Goal: Information Seeking & Learning: Learn about a topic

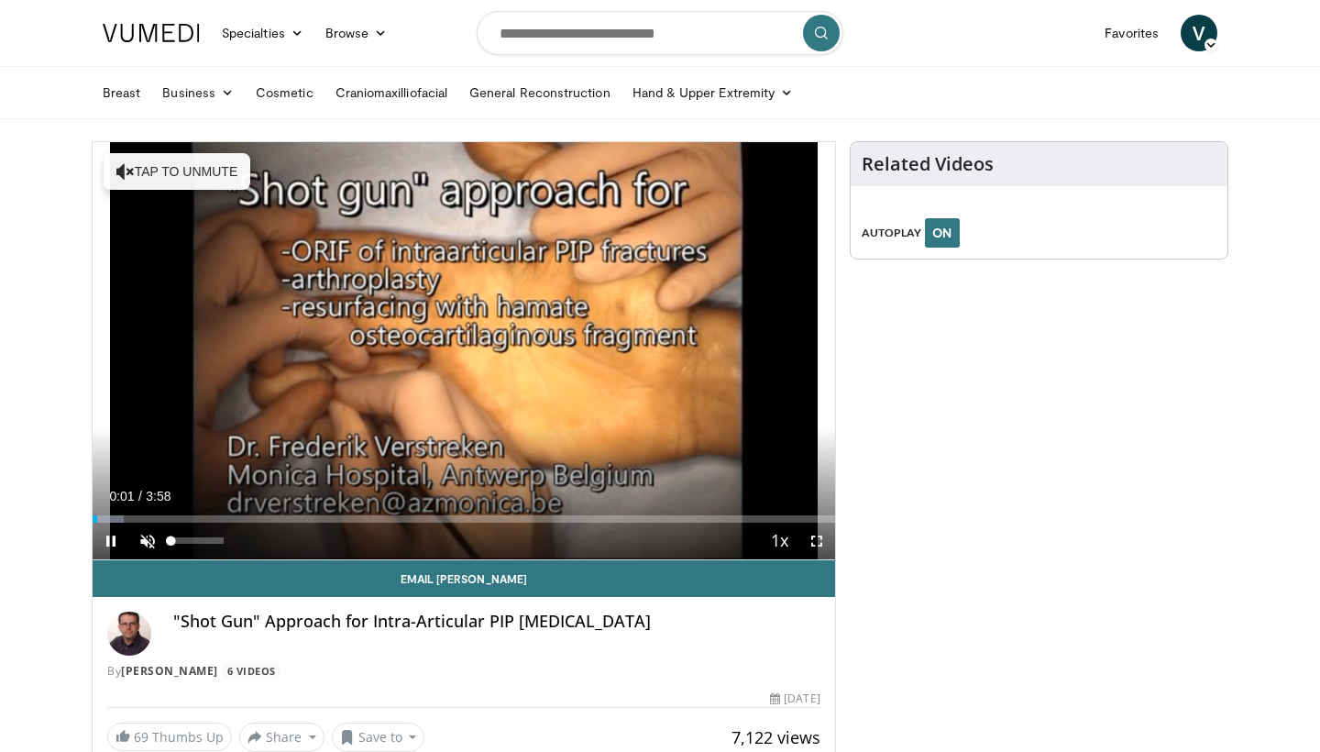
click at [148, 540] on span "Video Player" at bounding box center [147, 541] width 37 height 37
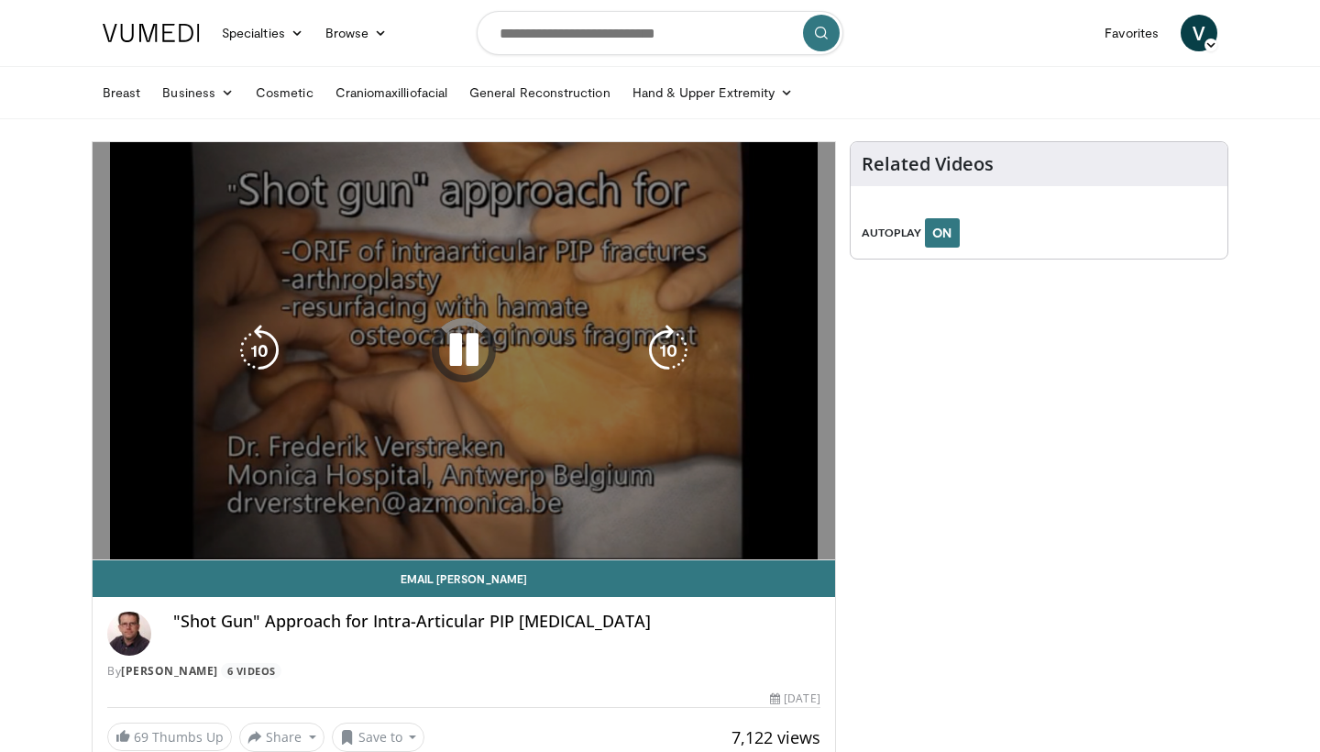
click at [816, 539] on video-js "**********" at bounding box center [464, 351] width 743 height 418
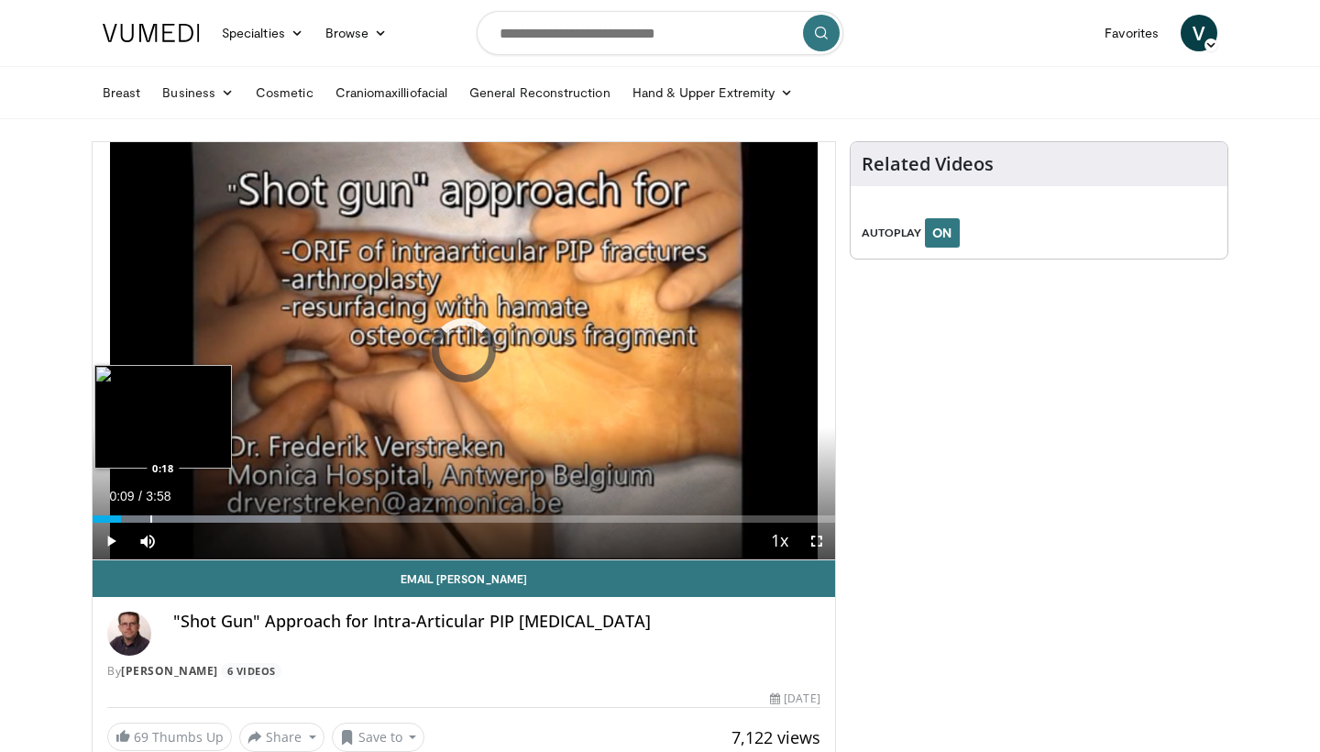
click at [150, 518] on div "Progress Bar" at bounding box center [151, 518] width 2 height 7
click at [130, 520] on div "Progress Bar" at bounding box center [131, 518] width 2 height 7
click at [113, 521] on div "Progress Bar" at bounding box center [114, 518] width 2 height 7
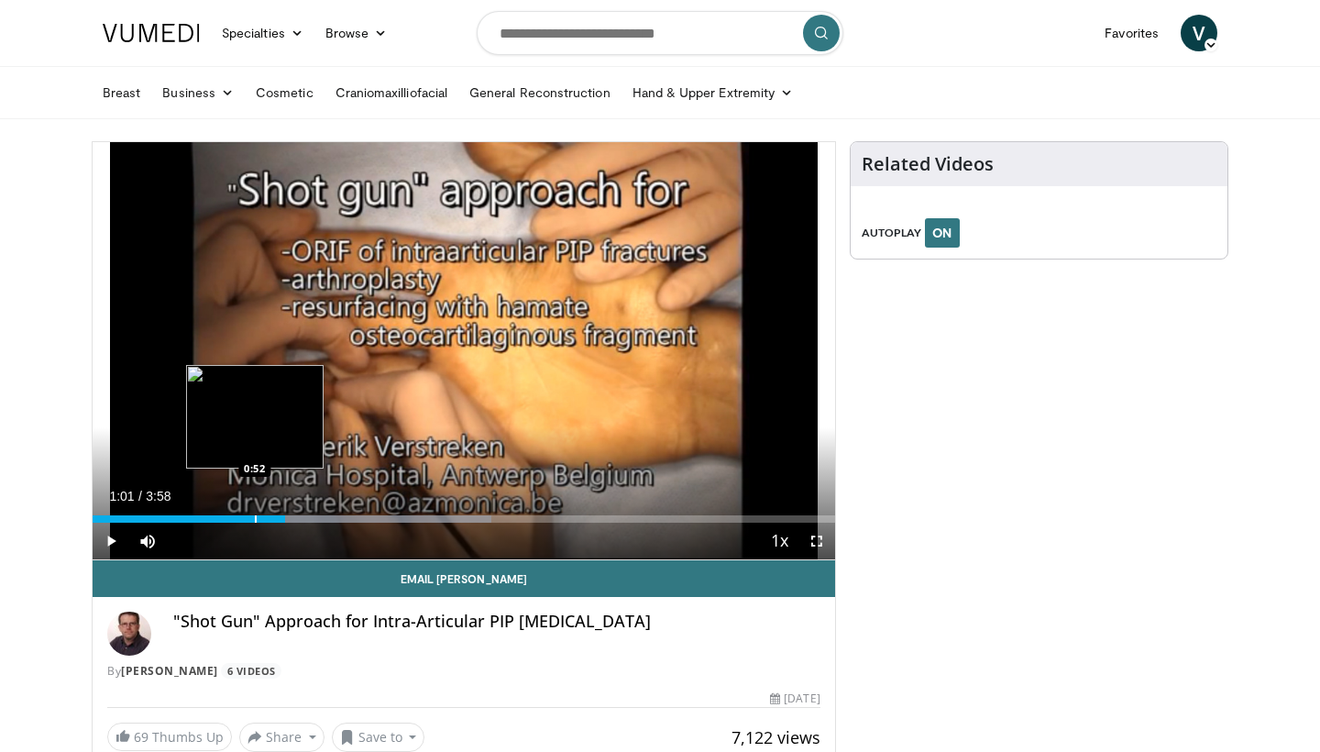
click at [255, 515] on div "Progress Bar" at bounding box center [256, 518] width 2 height 7
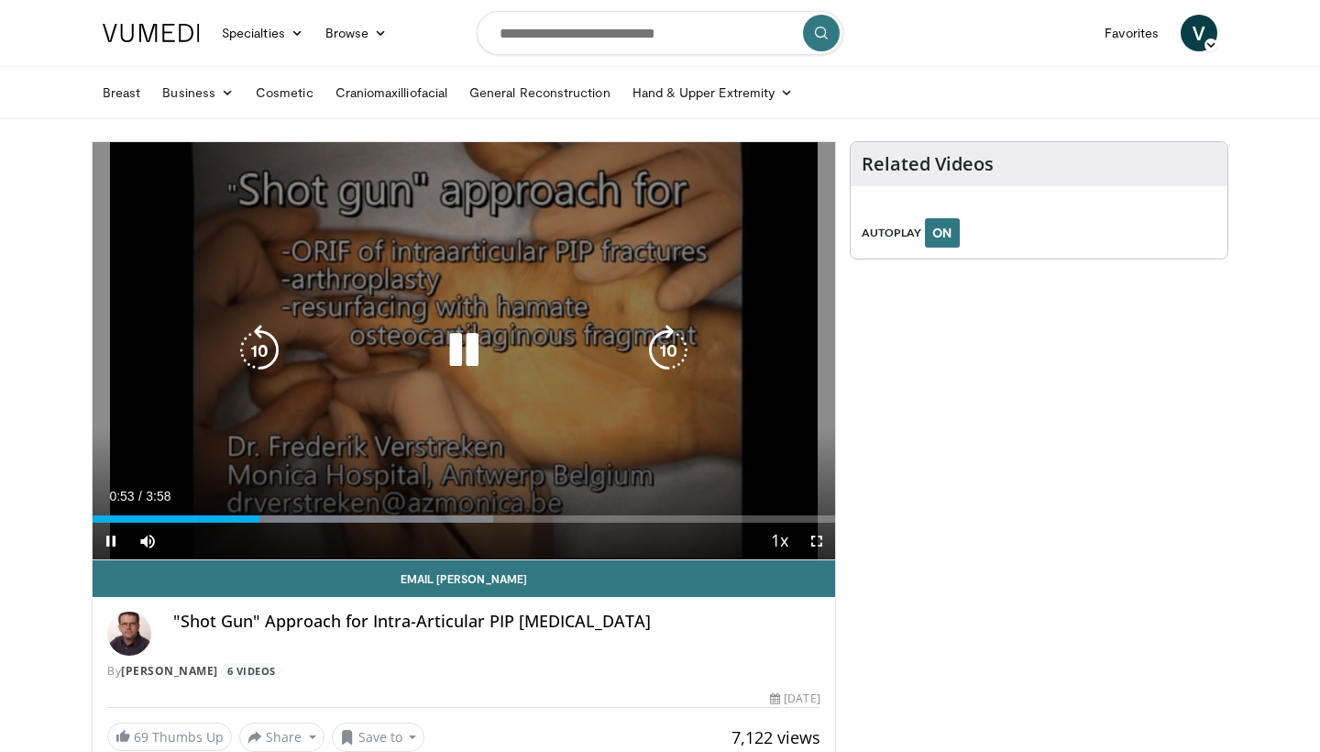
click at [226, 515] on video-js "**********" at bounding box center [464, 351] width 743 height 418
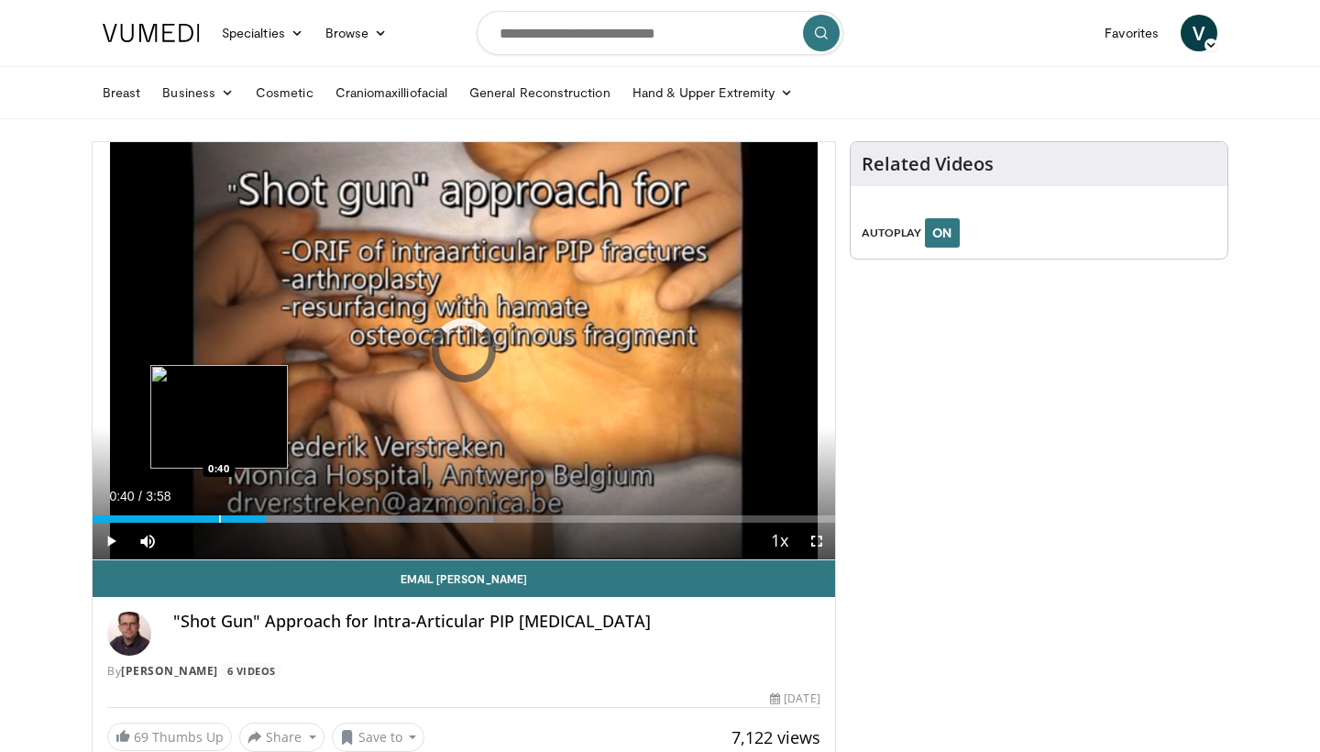
click at [219, 515] on div "Progress Bar" at bounding box center [220, 518] width 2 height 7
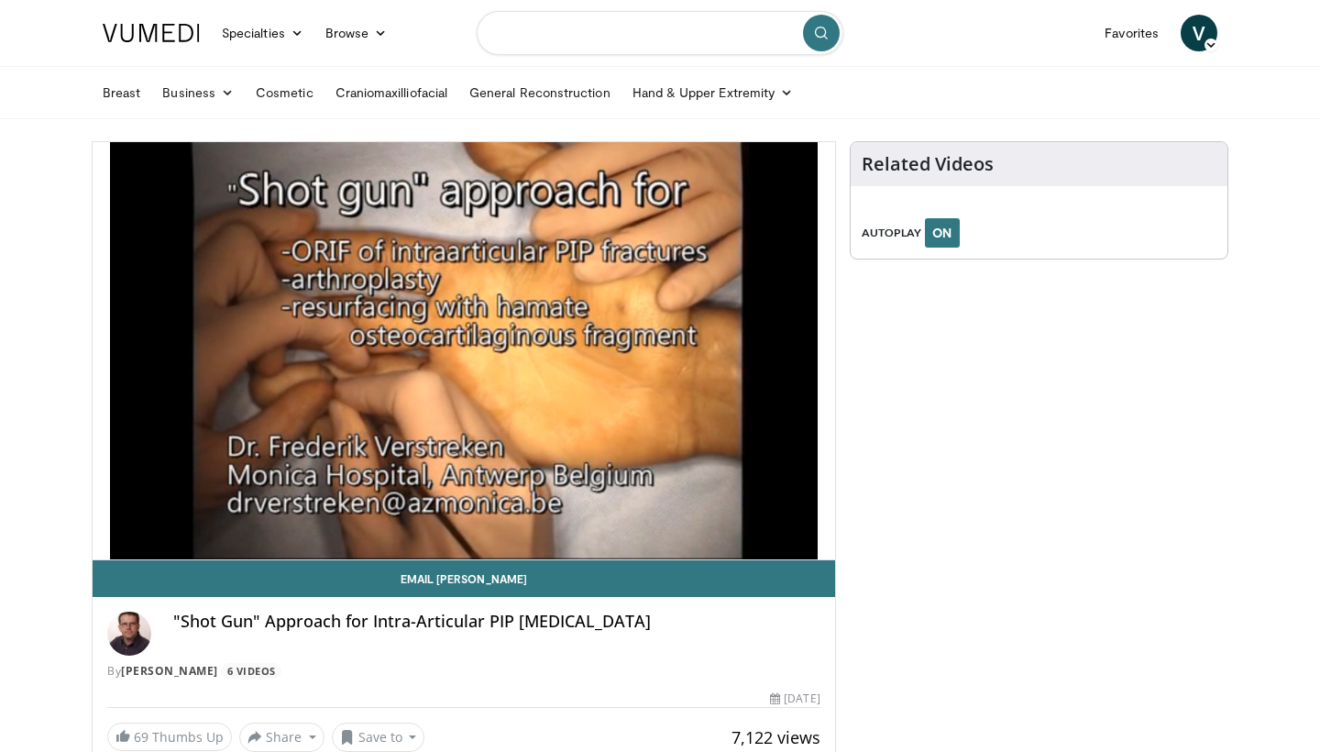
click at [557, 33] on input "Search topics, interventions" at bounding box center [660, 33] width 367 height 44
type input "**********"
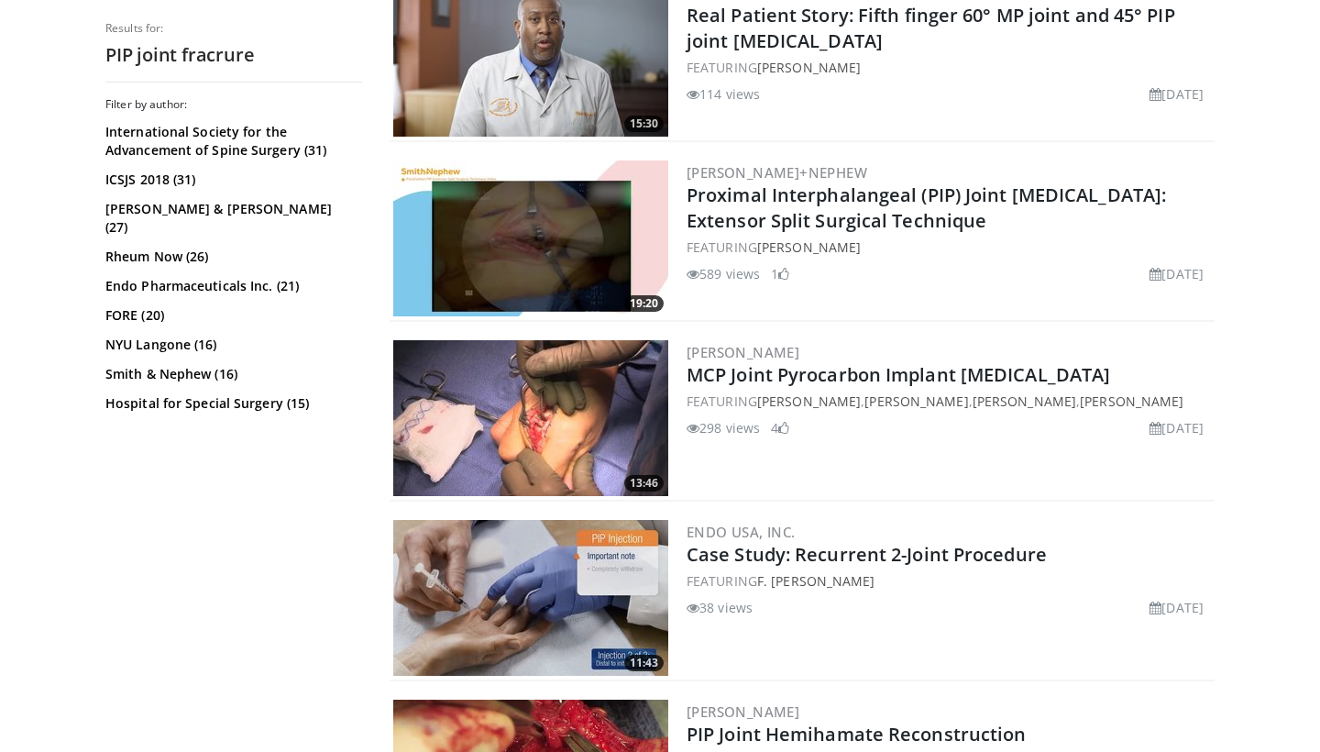
scroll to position [1740, 0]
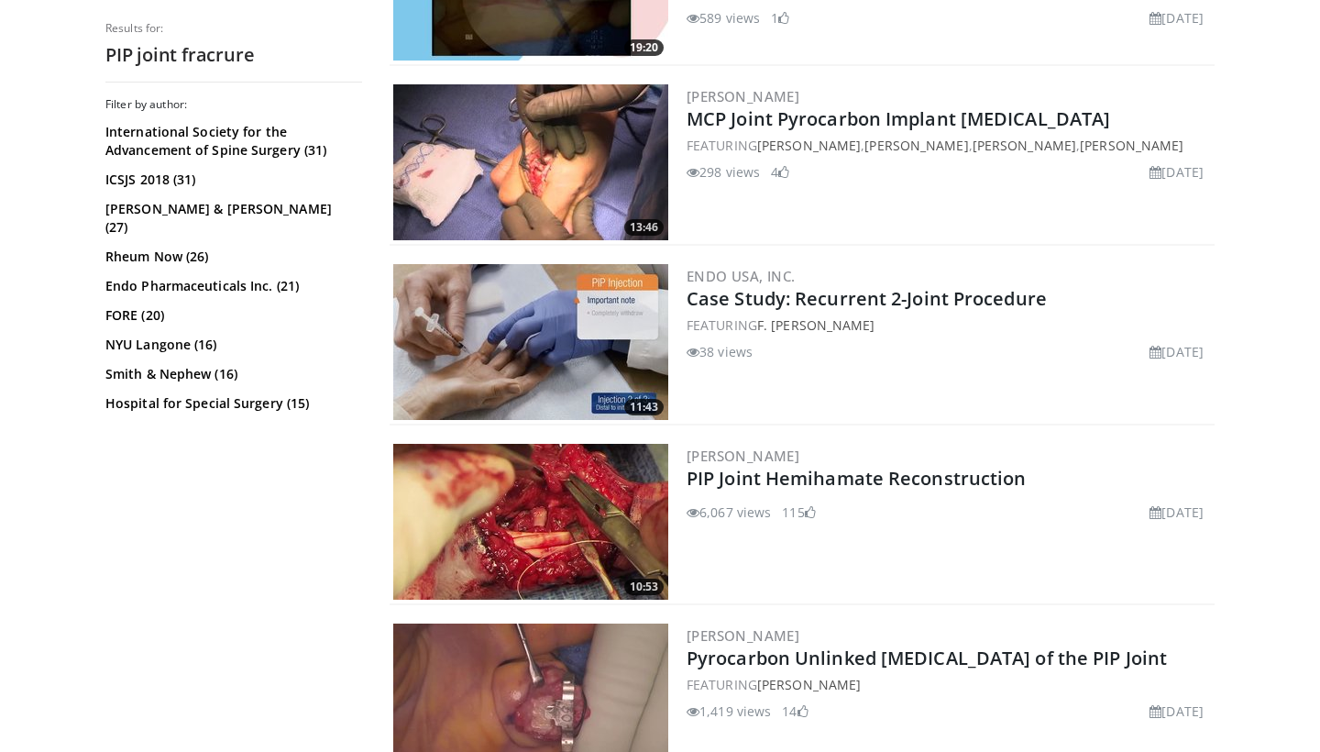
click at [585, 525] on img at bounding box center [530, 522] width 275 height 156
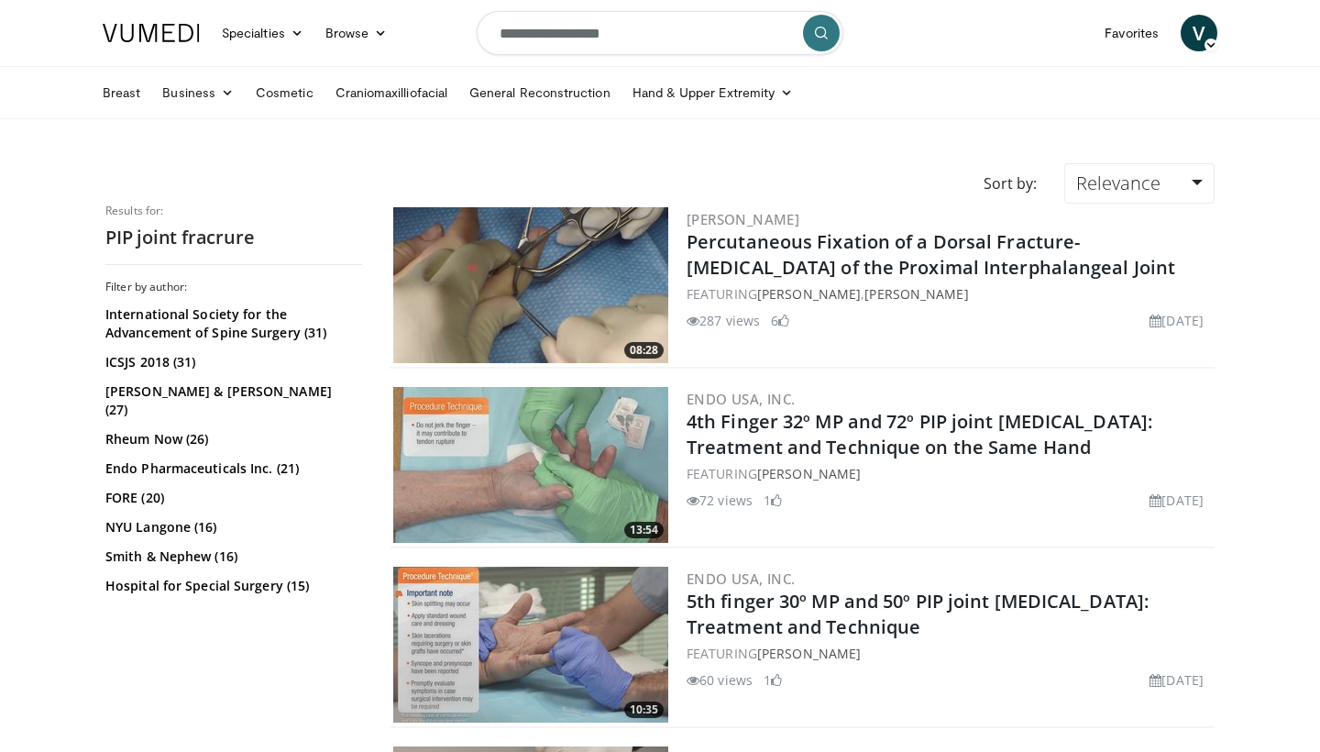
scroll to position [0, 0]
drag, startPoint x: 686, startPoint y: 30, endPoint x: 493, endPoint y: -1, distance: 195.0
click at [493, 0] on html "Specialties Adult & Family Medicine Allergy, Asthma, Immunology Anesthesiology …" at bounding box center [660, 376] width 1320 height 752
type input "**********"
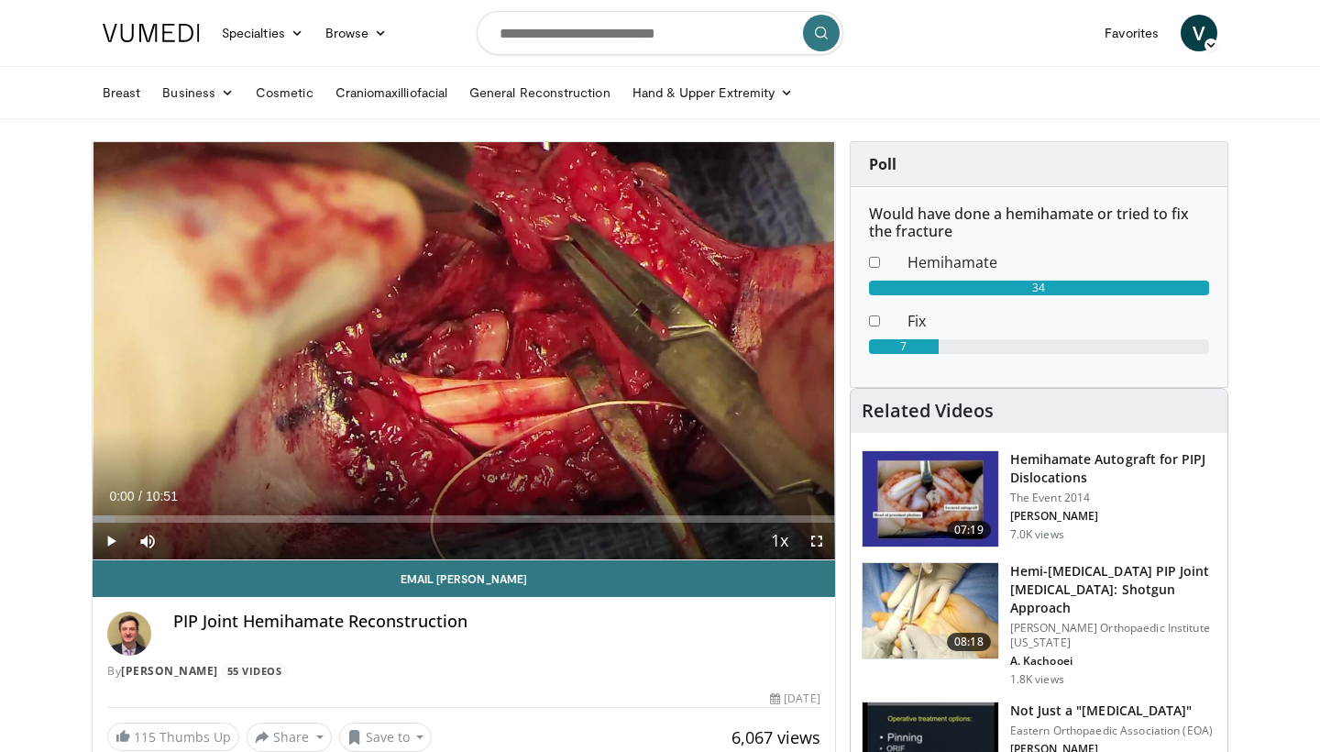
click at [112, 538] on span "Video Player" at bounding box center [111, 541] width 37 height 37
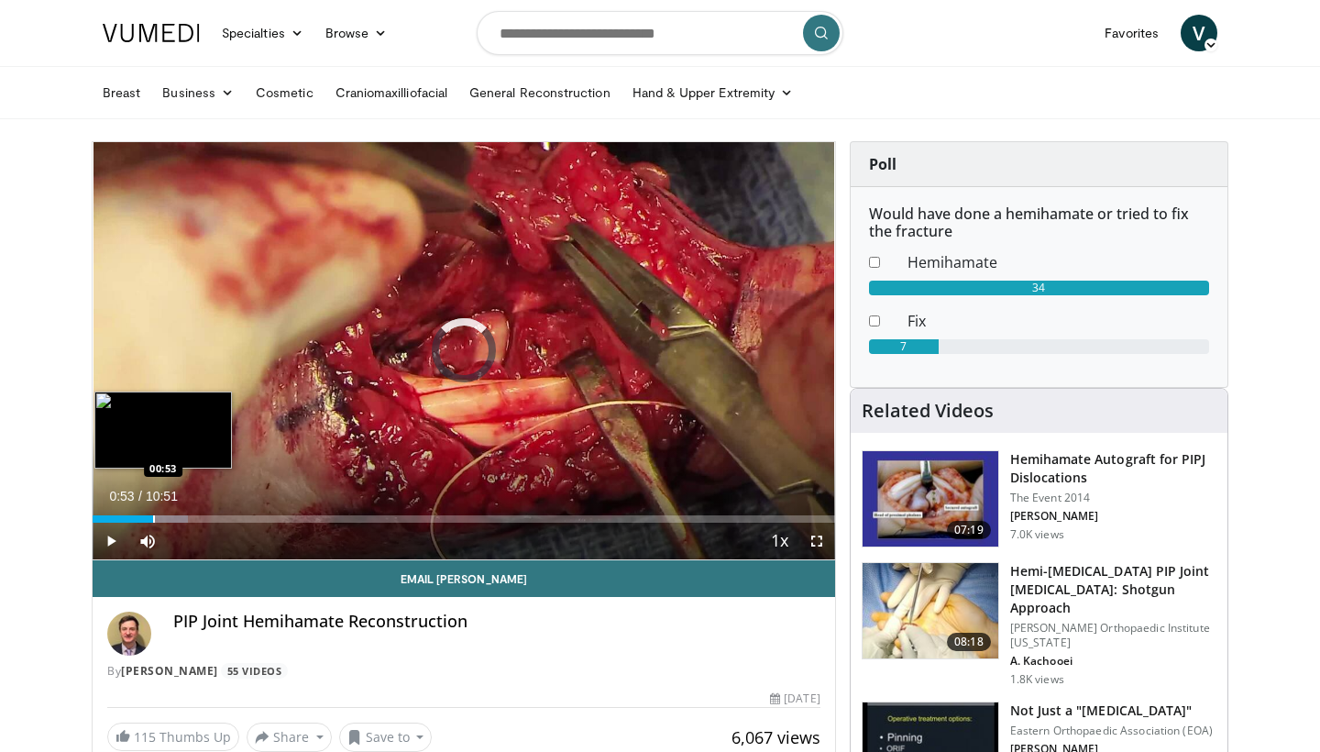
click at [153, 518] on div "Progress Bar" at bounding box center [154, 518] width 2 height 7
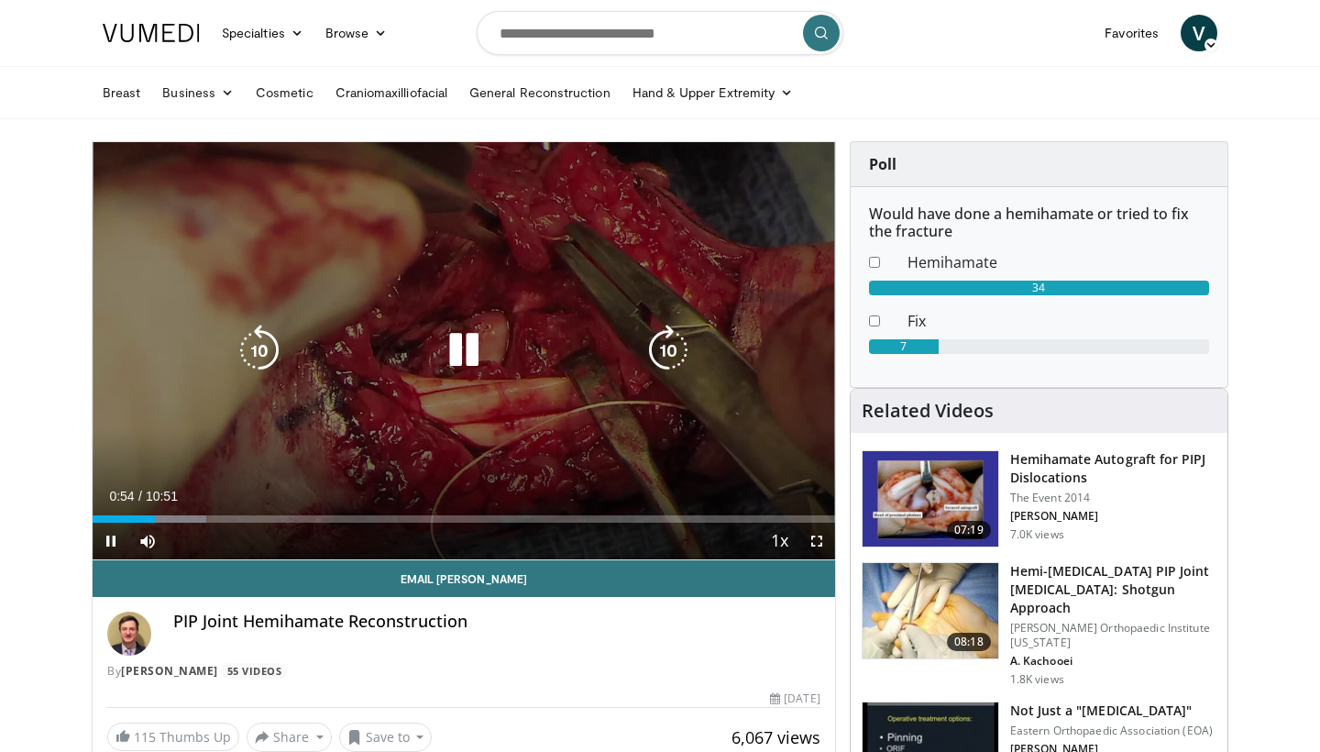
click at [138, 518] on video-js "**********" at bounding box center [464, 351] width 743 height 418
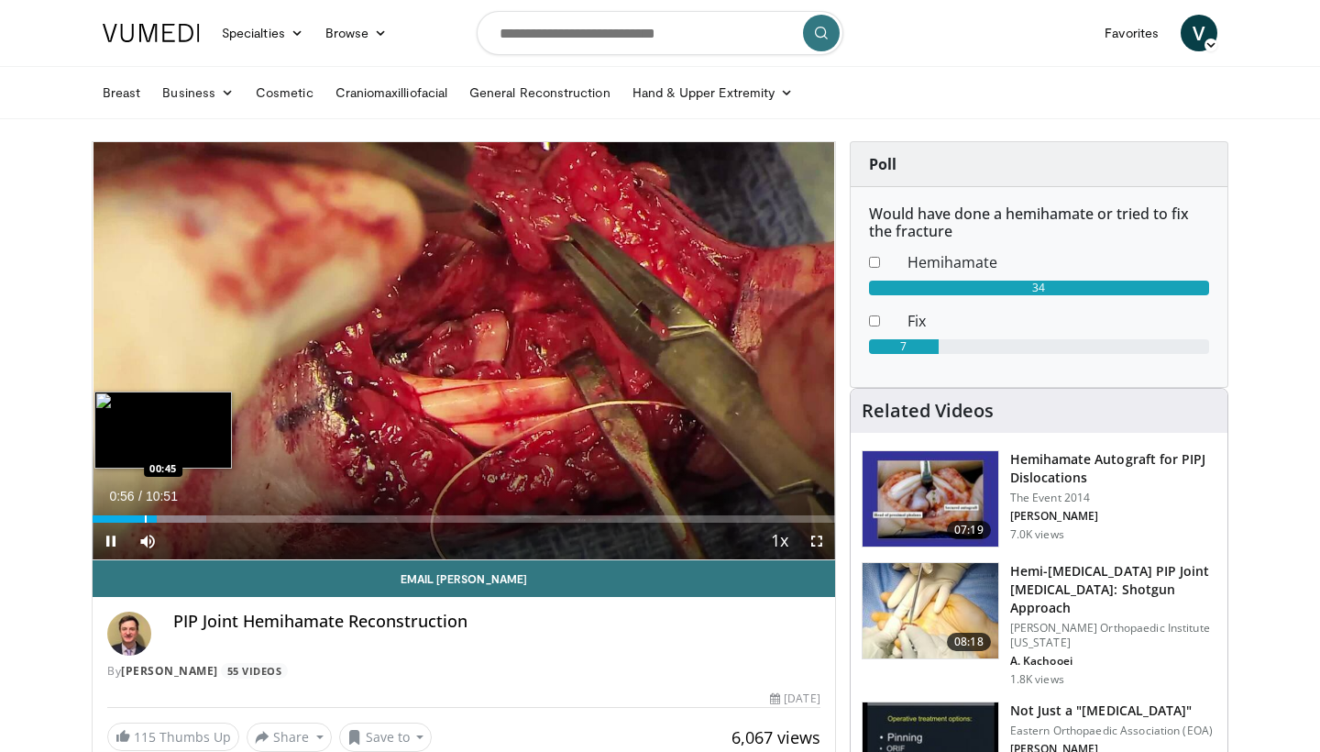
click at [145, 519] on div "Progress Bar" at bounding box center [146, 518] width 2 height 7
click at [131, 522] on div "Progress Bar" at bounding box center [132, 518] width 2 height 7
click at [125, 520] on div "Progress Bar" at bounding box center [126, 518] width 2 height 7
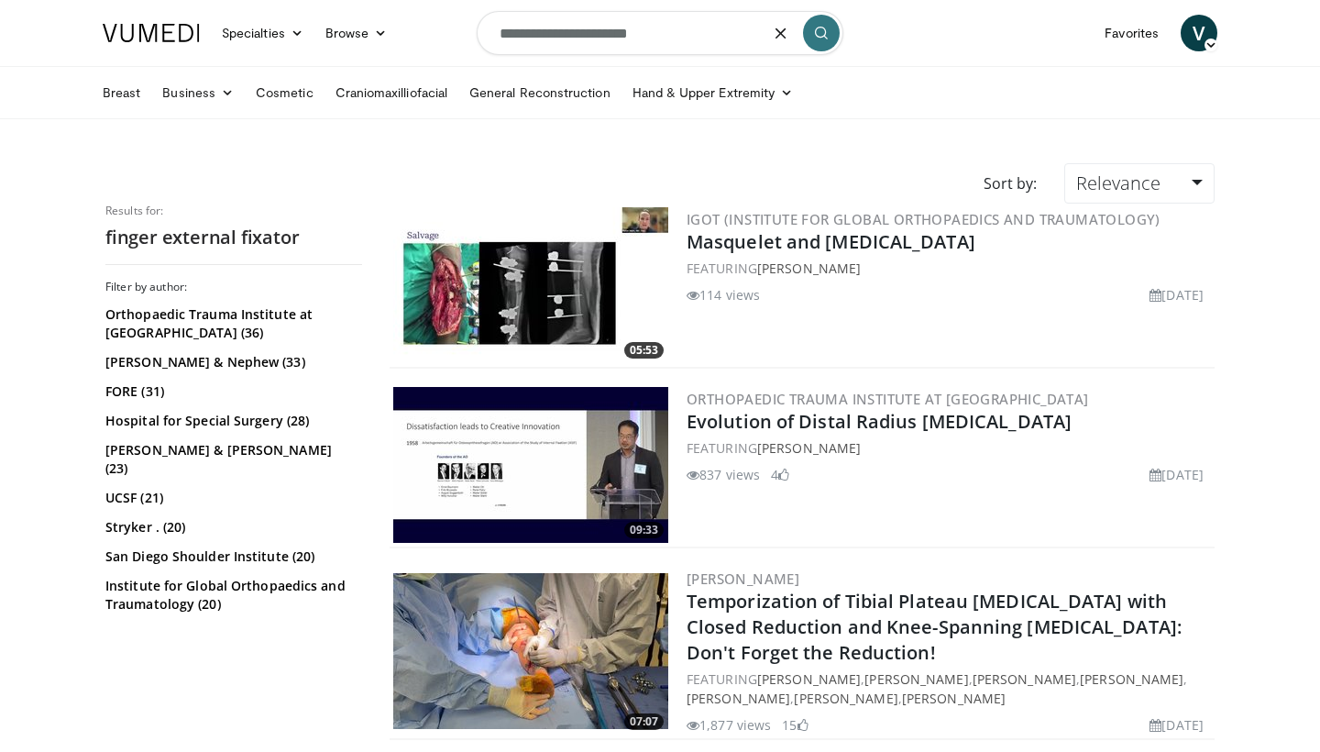
drag, startPoint x: 664, startPoint y: 32, endPoint x: 487, endPoint y: 34, distance: 176.9
click at [487, 34] on input "**********" at bounding box center [660, 33] width 367 height 44
type input "**********"
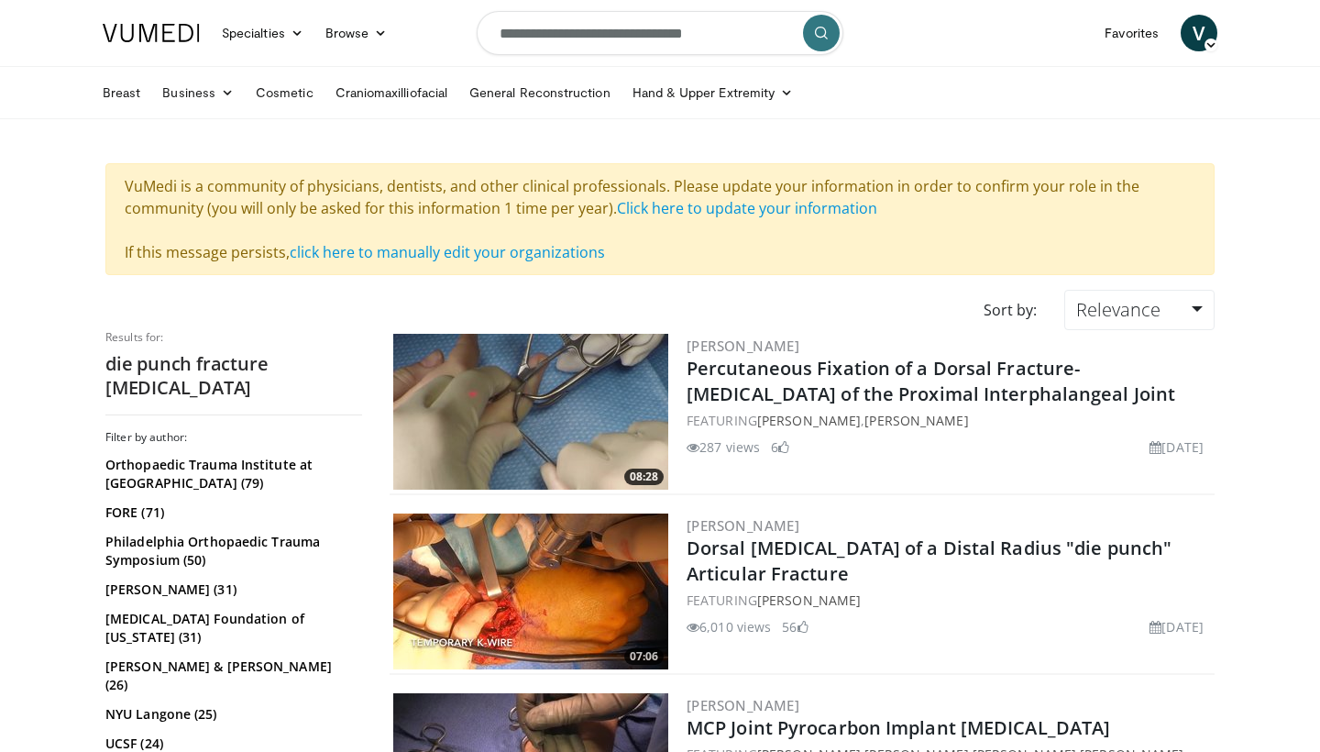
click at [521, 410] on img at bounding box center [530, 412] width 275 height 156
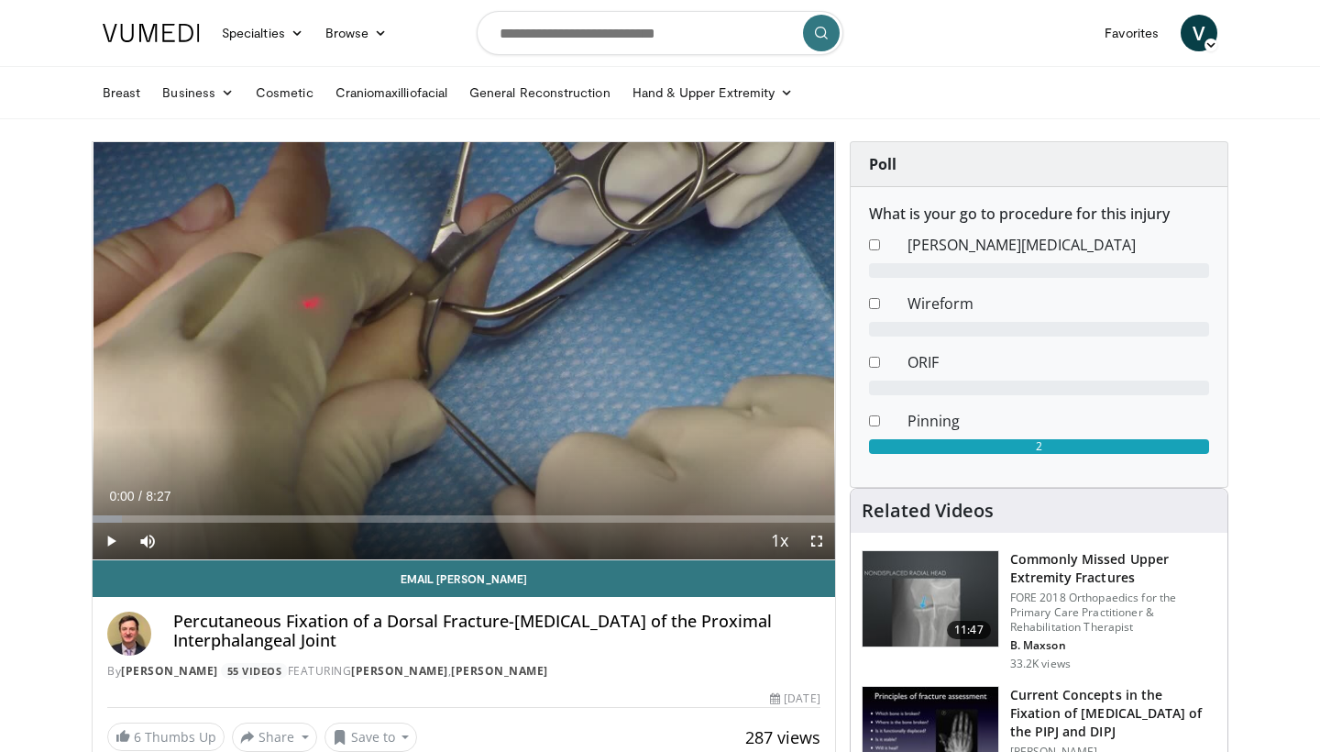
click at [109, 548] on span "Video Player" at bounding box center [111, 541] width 37 height 37
click at [816, 539] on span "Video Player" at bounding box center [816, 541] width 37 height 37
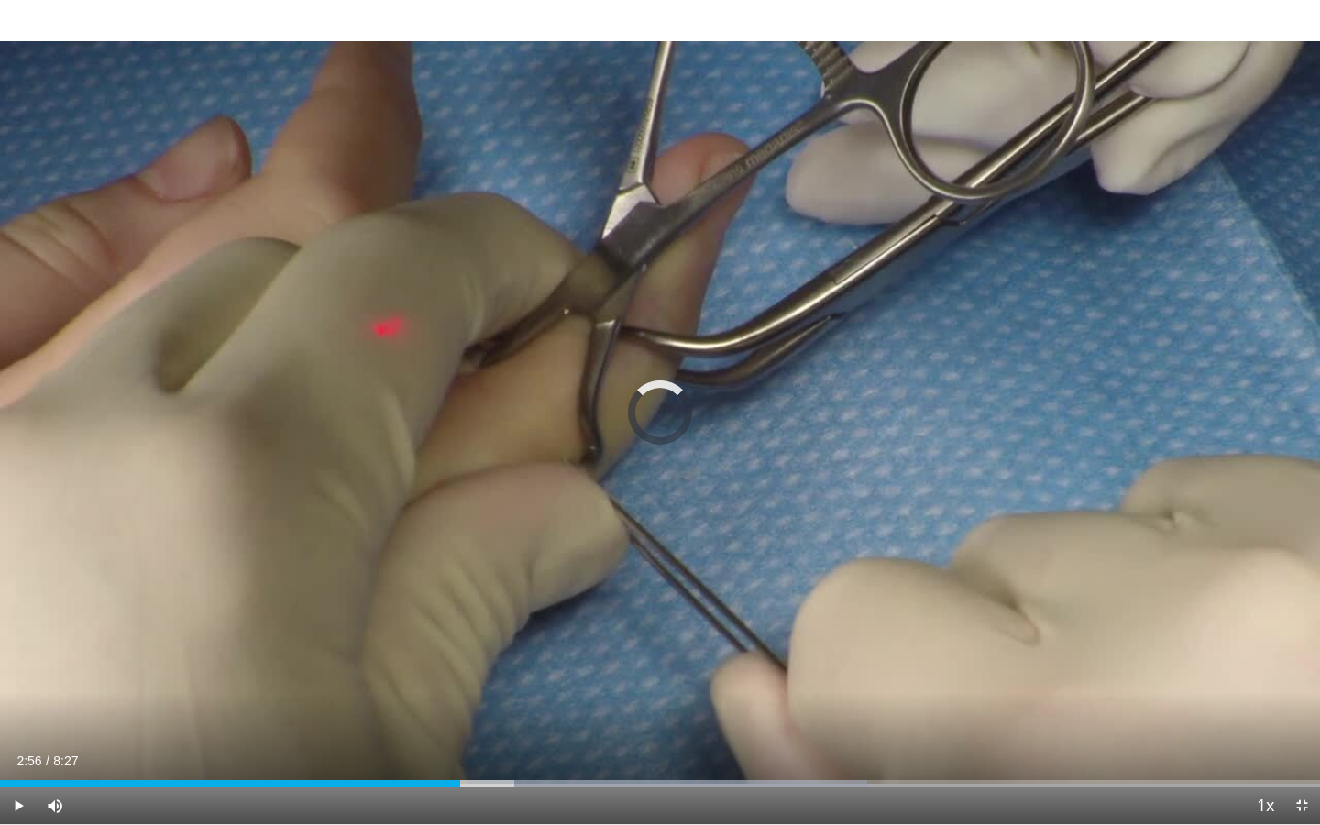
click at [460, 751] on div "Loaded : 65.72% 2:56 2:56" at bounding box center [660, 778] width 1320 height 17
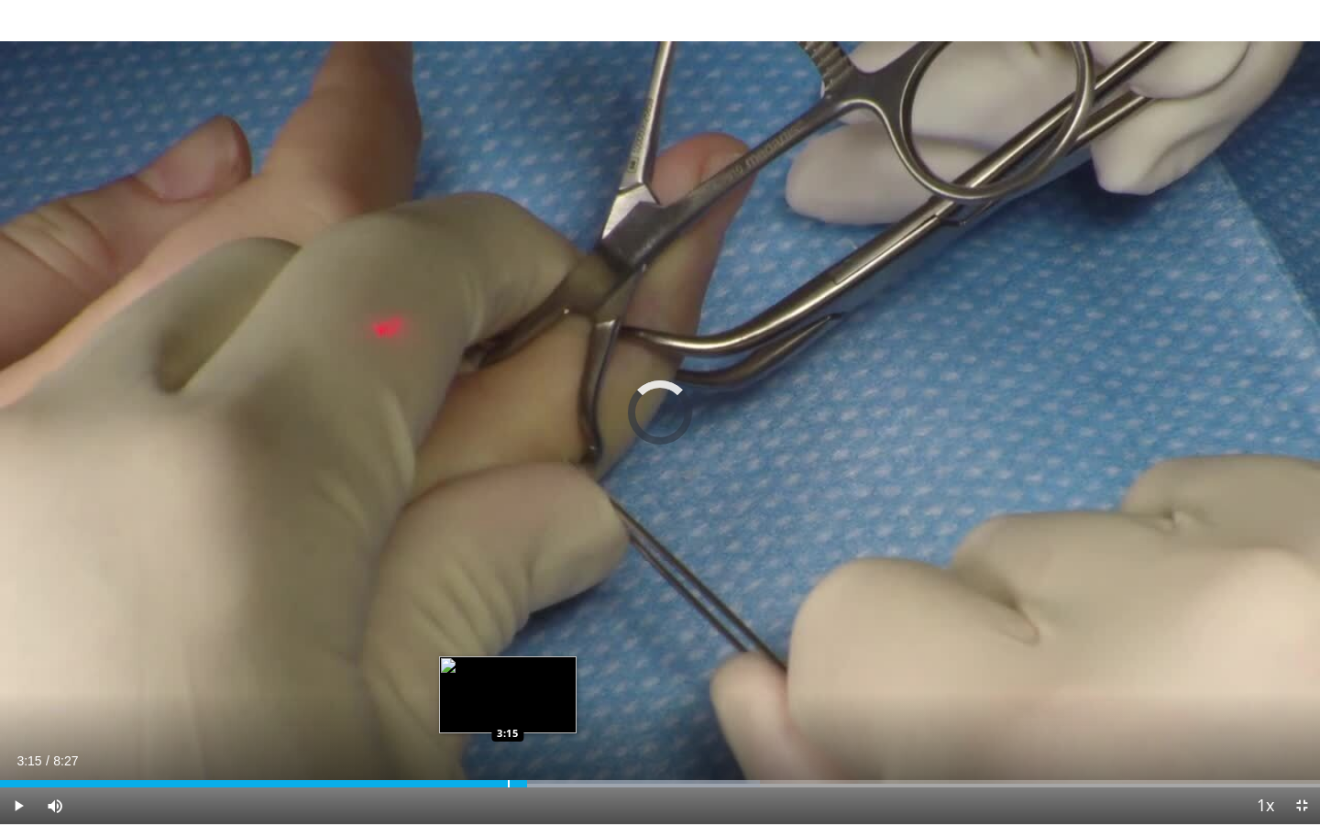
click at [508, 751] on div "Progress Bar" at bounding box center [509, 783] width 2 height 7
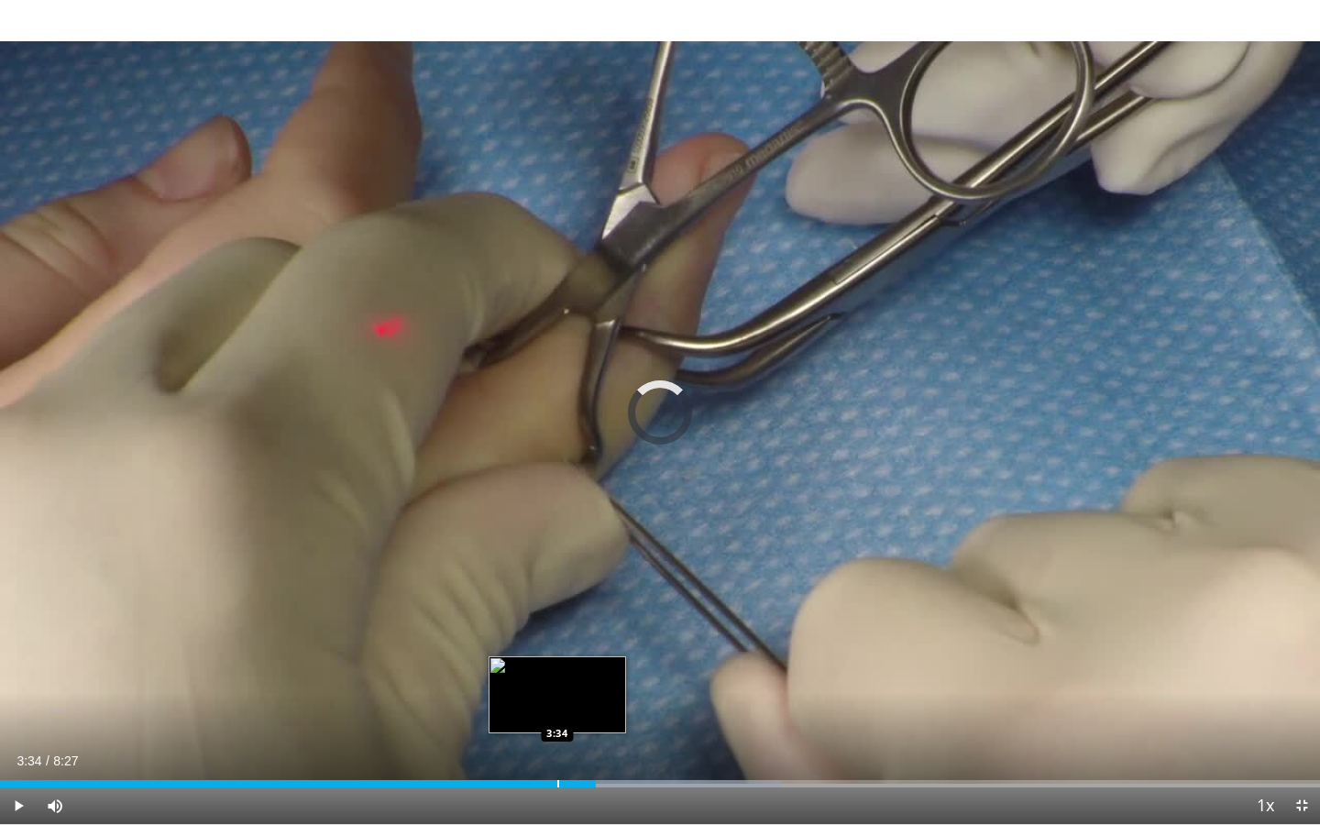
click at [557, 751] on div "Progress Bar" at bounding box center [558, 783] width 2 height 7
click at [531, 751] on div "Progress Bar" at bounding box center [532, 783] width 2 height 7
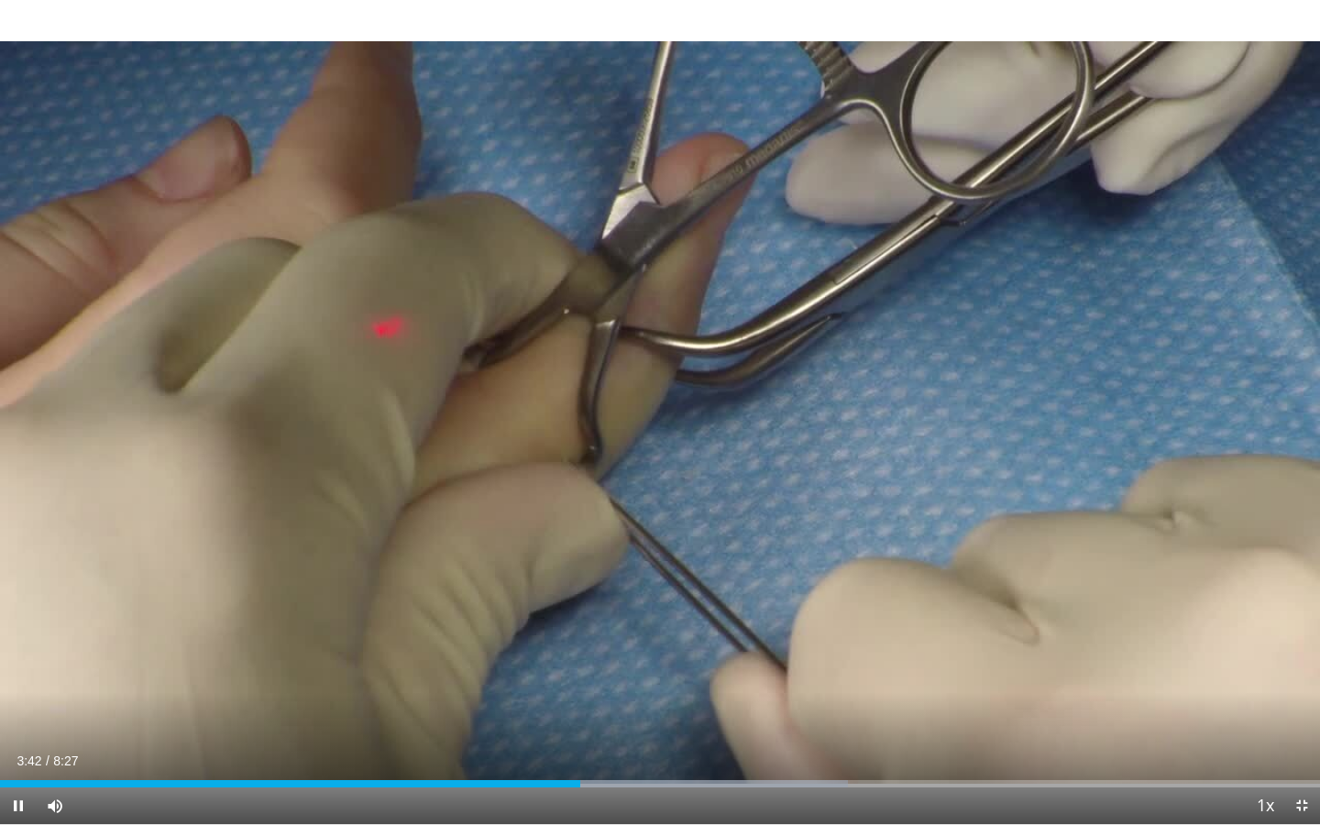
click at [17, 751] on span "Video Player" at bounding box center [18, 805] width 37 height 37
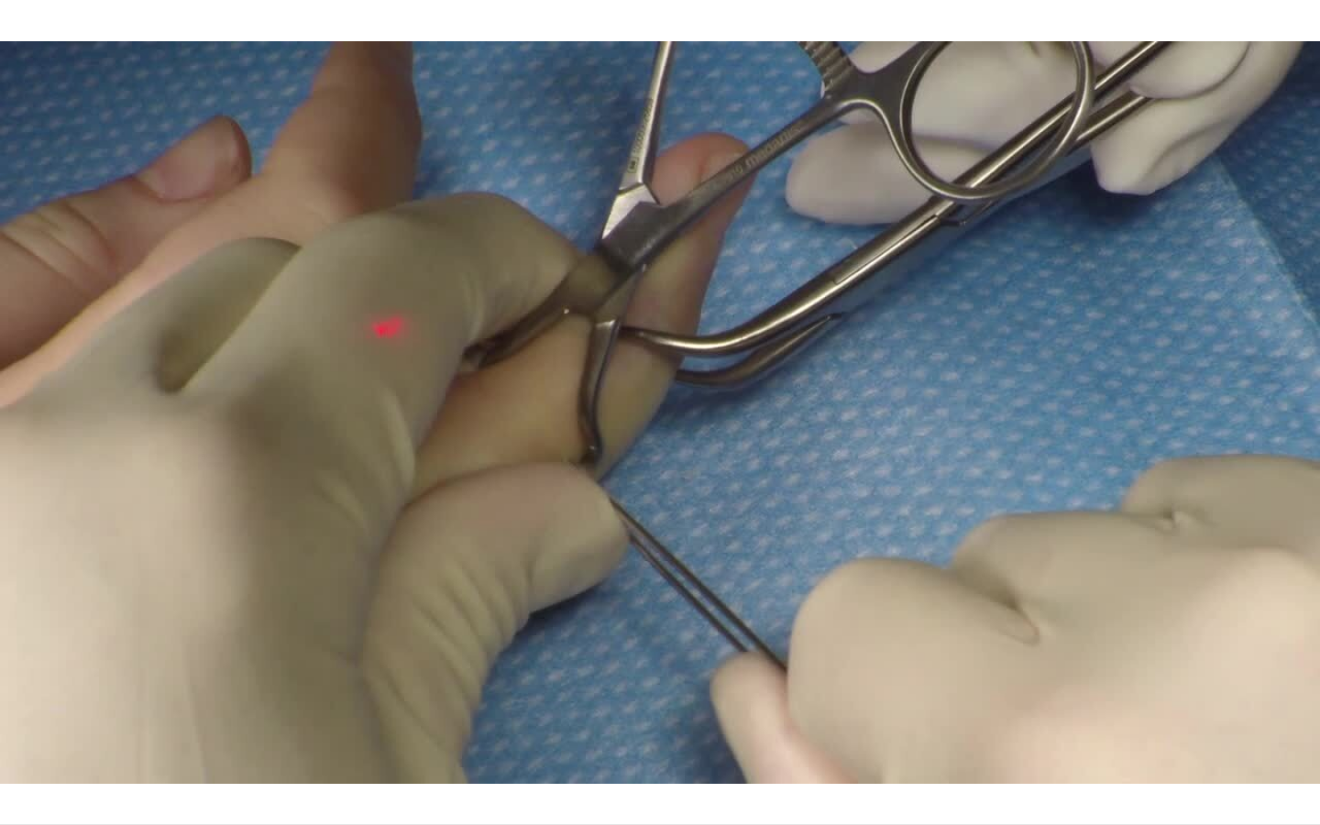
click at [17, 751] on div "10 seconds Tap to unmute" at bounding box center [660, 412] width 1320 height 824
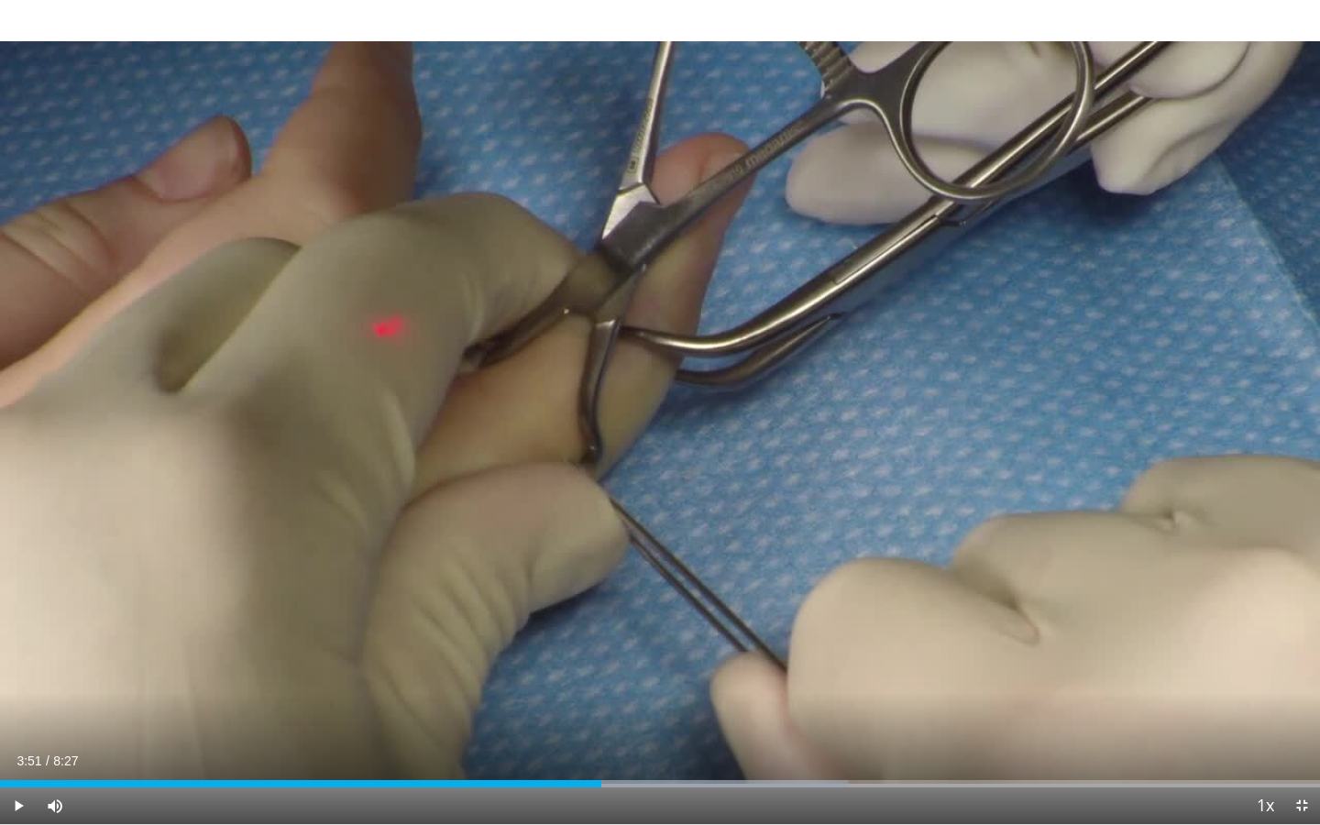
click at [17, 751] on span "Video Player" at bounding box center [18, 805] width 37 height 37
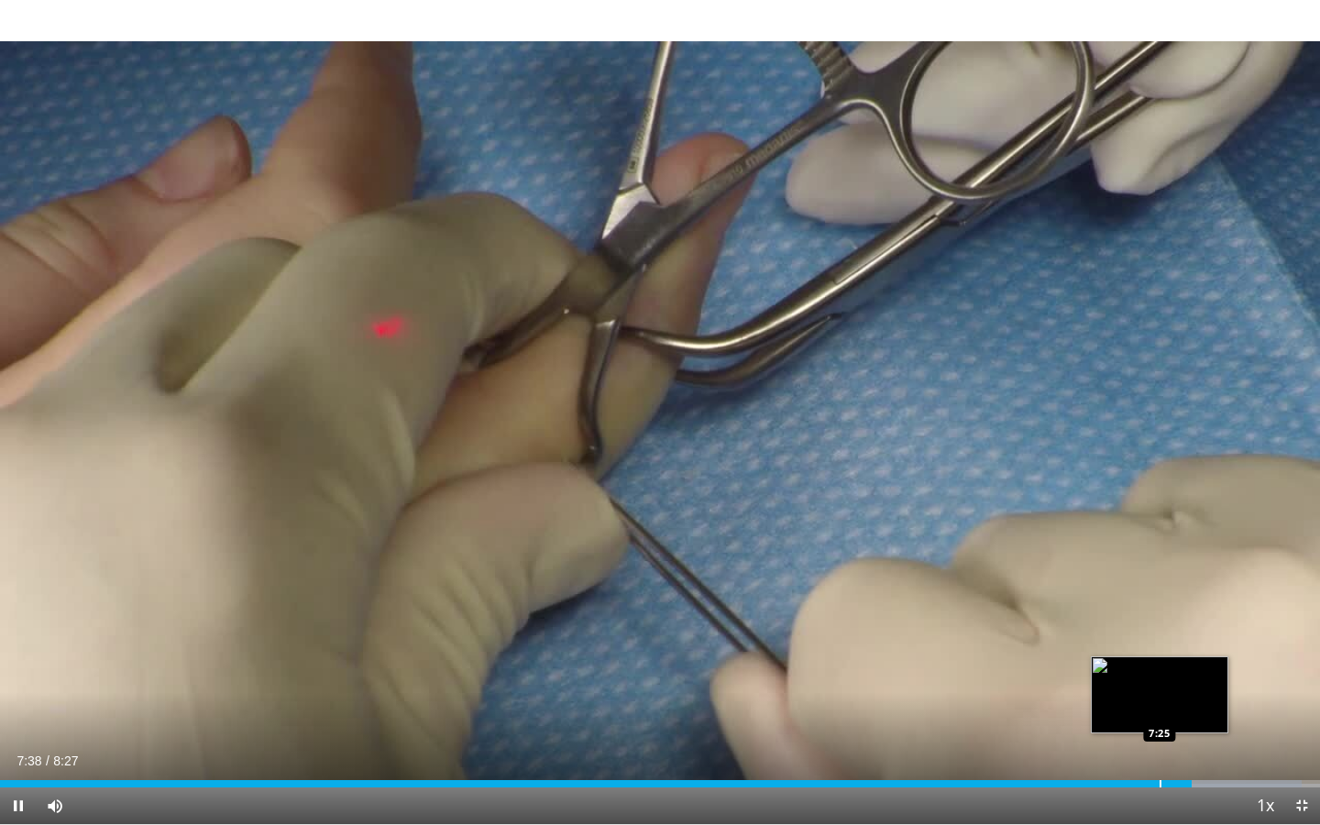
click at [1160, 751] on div "Progress Bar" at bounding box center [1161, 783] width 2 height 7
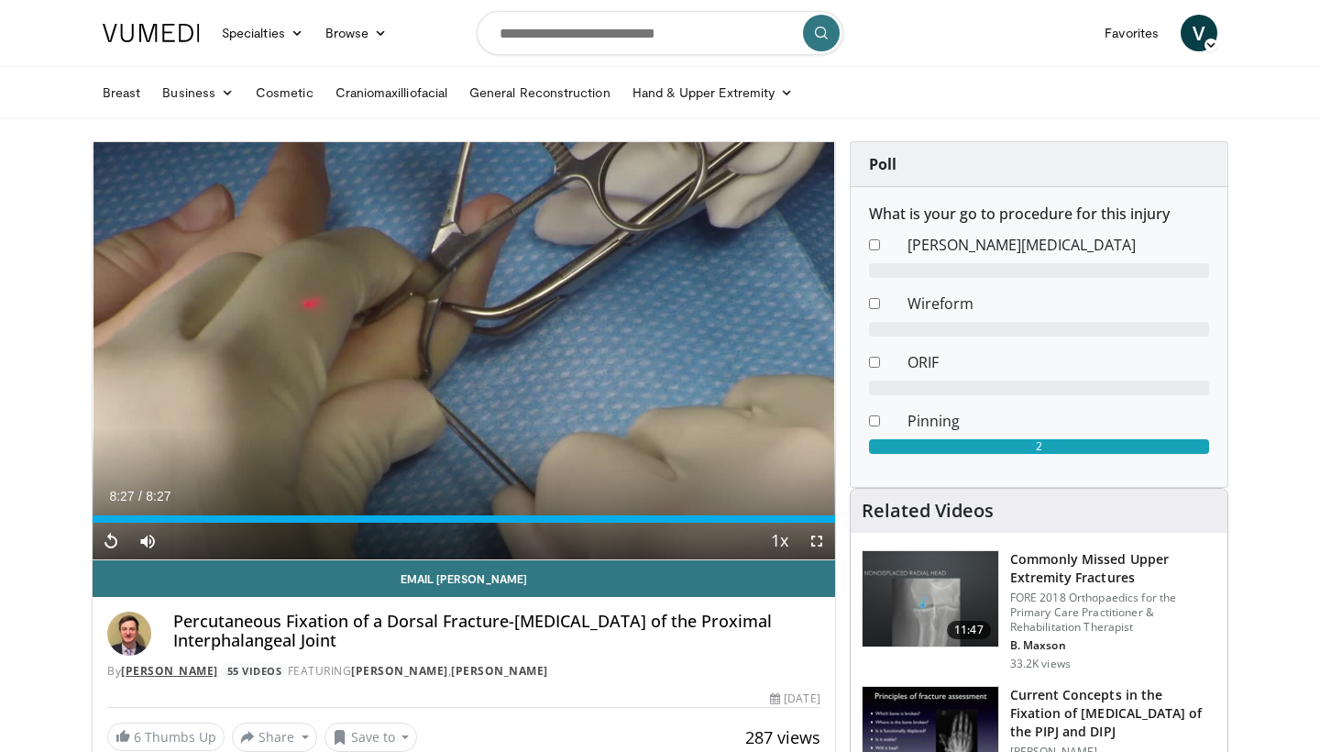
click at [204, 669] on link "[PERSON_NAME]" at bounding box center [169, 671] width 97 height 16
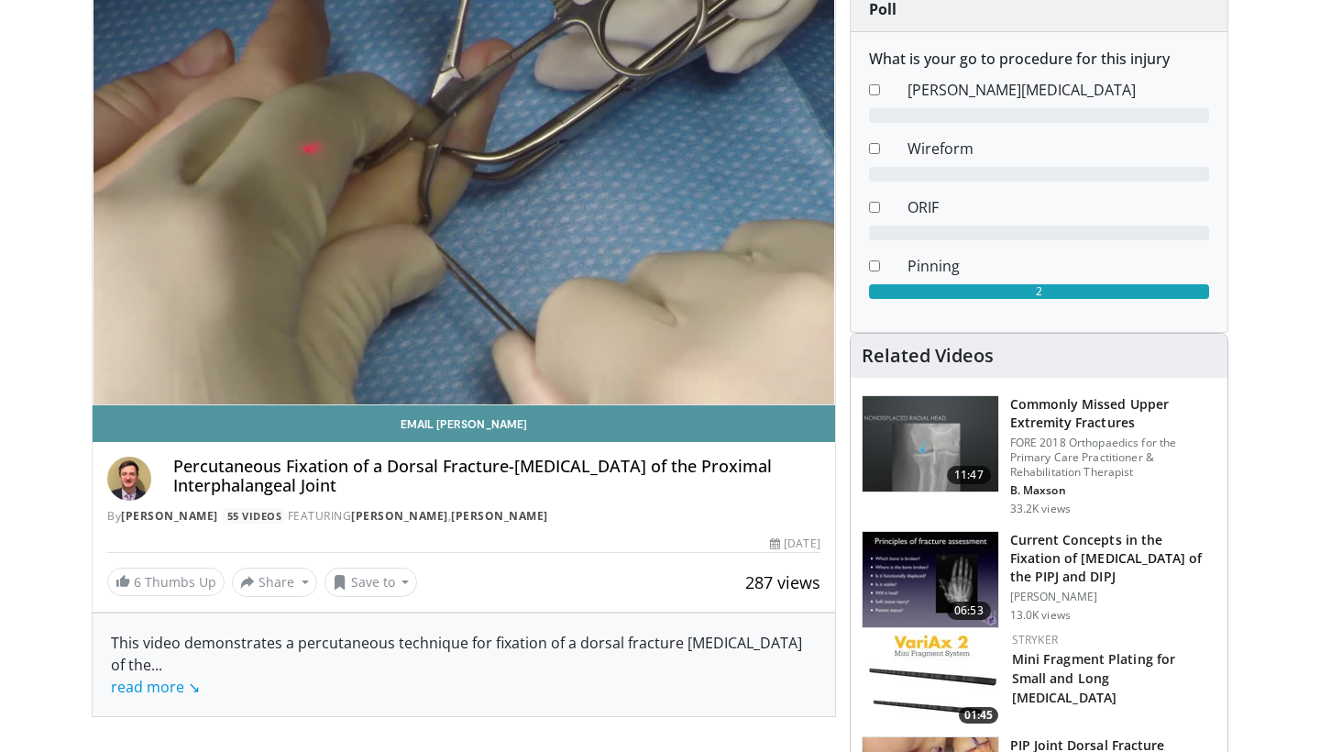
scroll to position [335, 0]
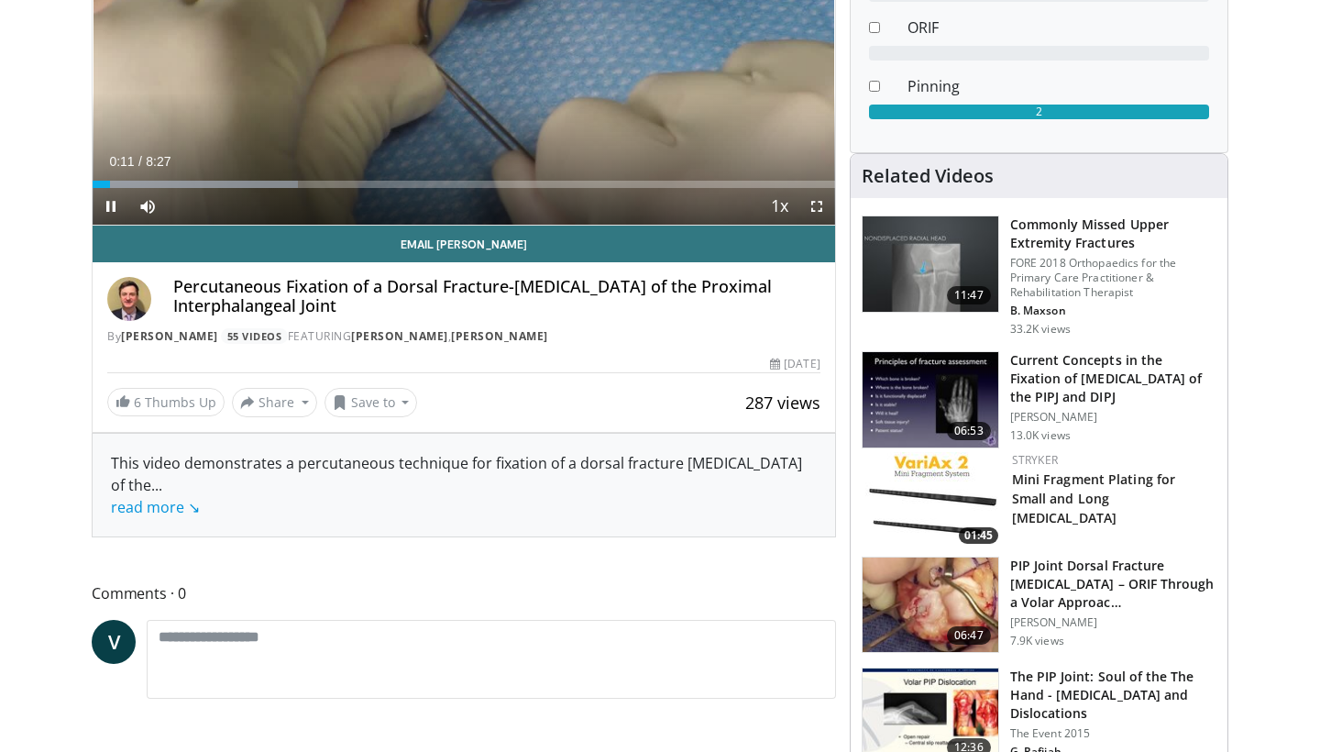
click at [117, 203] on span "Video Player" at bounding box center [111, 206] width 37 height 37
click at [116, 206] on span "Video Player" at bounding box center [111, 206] width 37 height 37
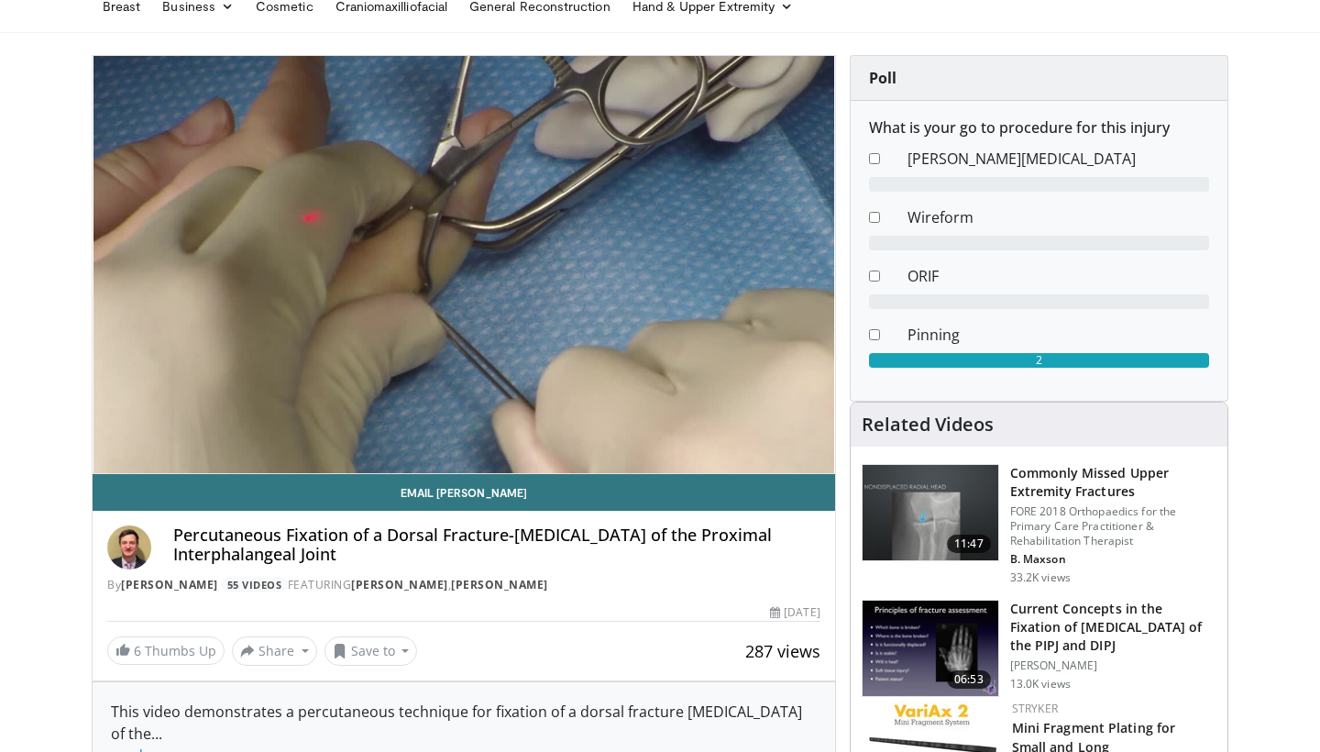
scroll to position [64, 0]
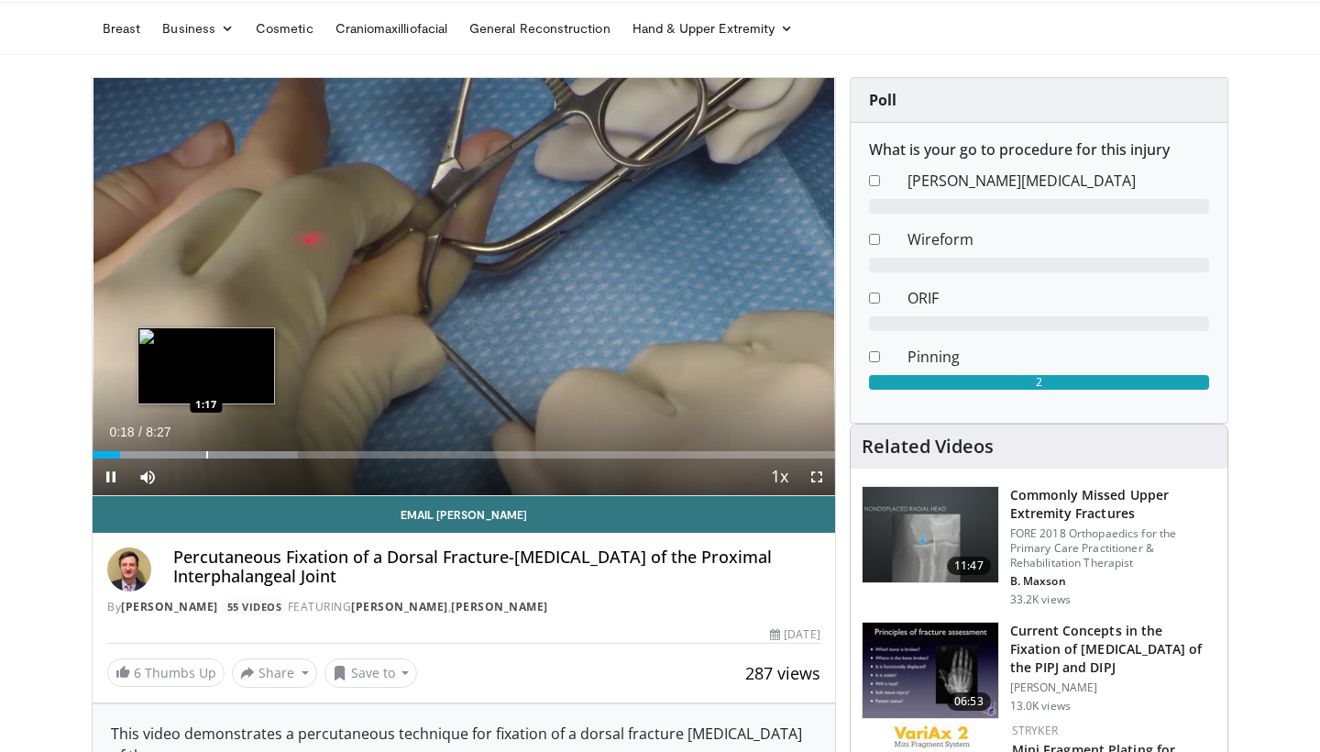
click at [206, 454] on div "Progress Bar" at bounding box center [207, 454] width 2 height 7
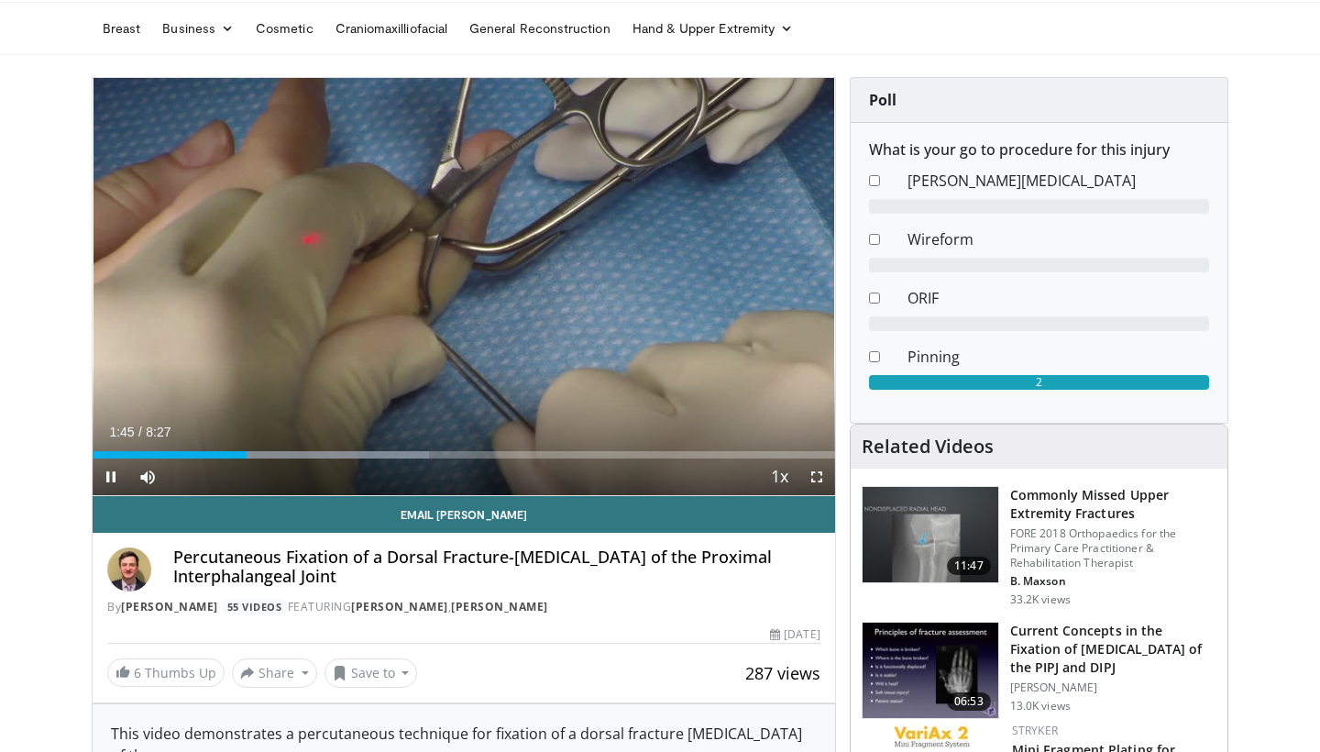
click at [814, 474] on span "Video Player" at bounding box center [816, 476] width 37 height 37
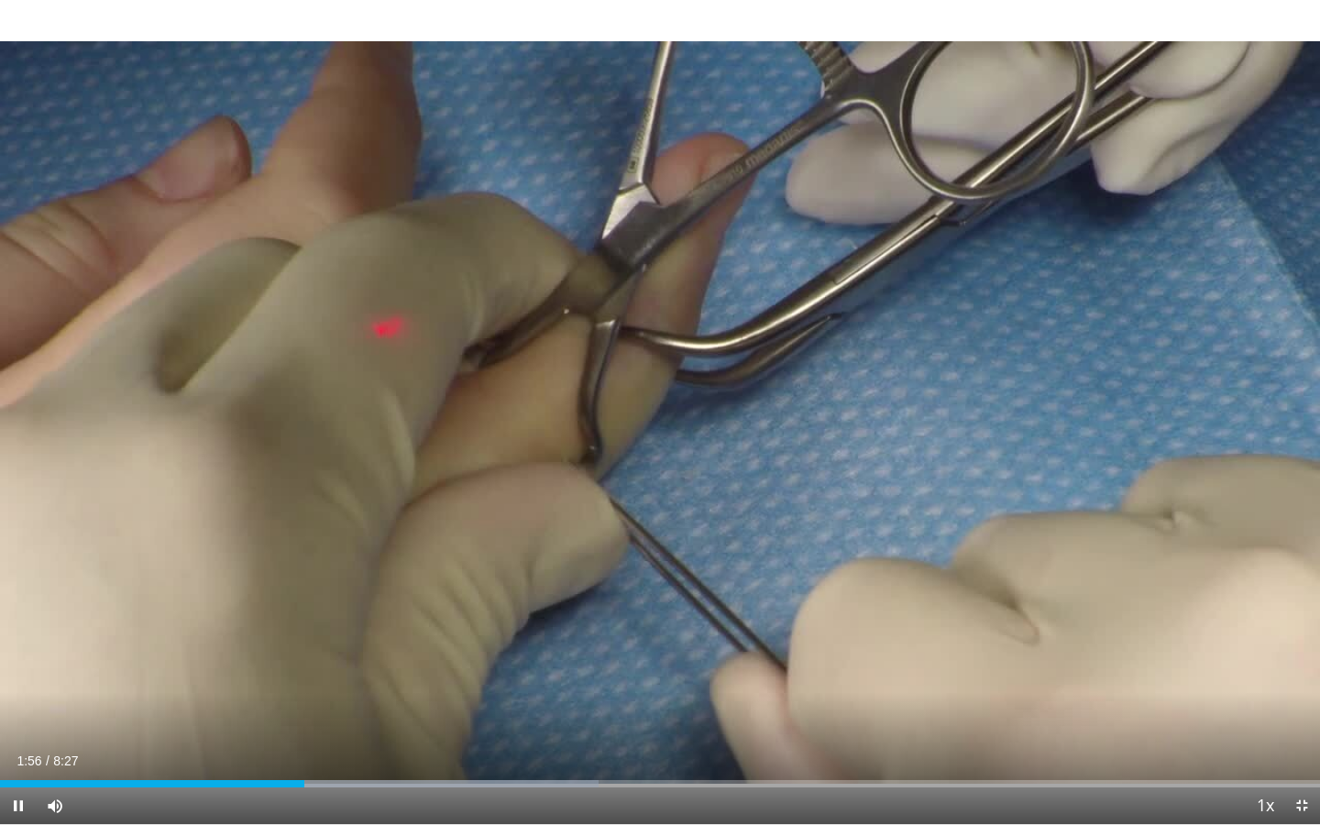
click at [13, 751] on span "Video Player" at bounding box center [18, 805] width 37 height 37
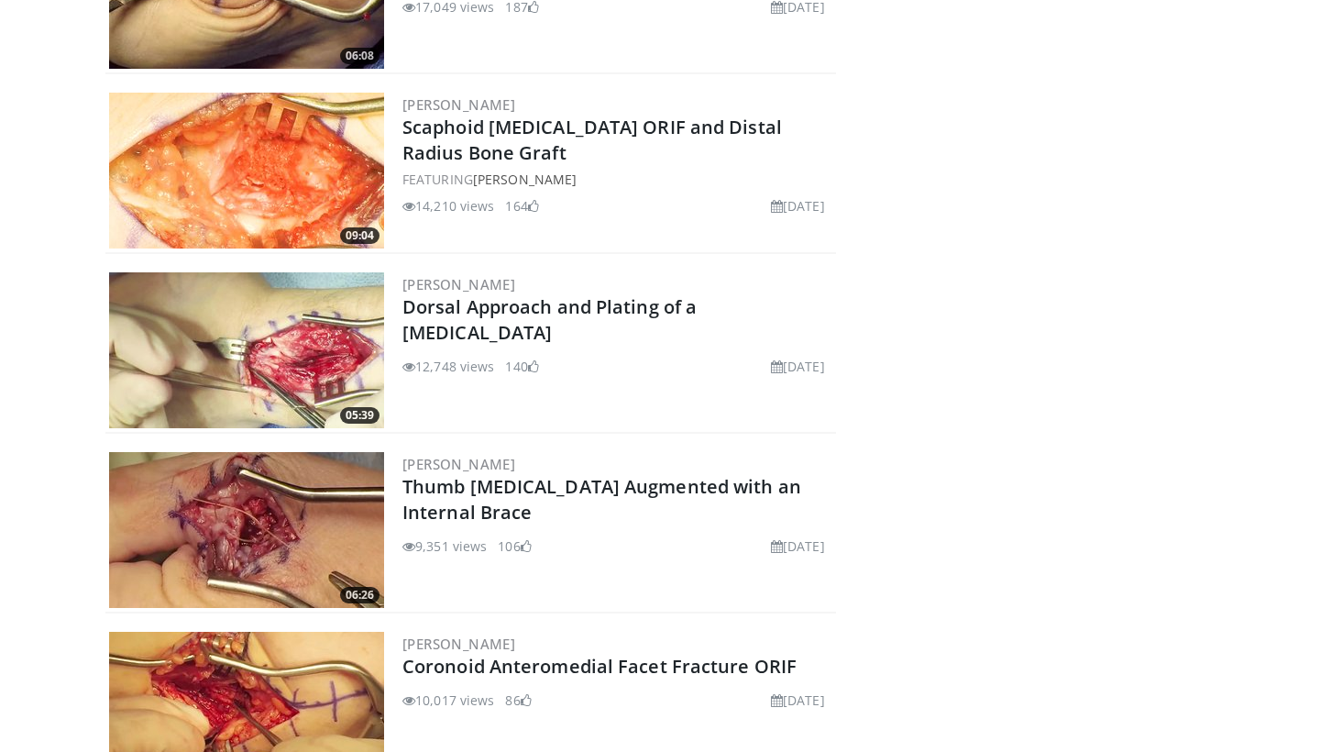
scroll to position [693, 0]
